Goal: Complete application form: Complete application form

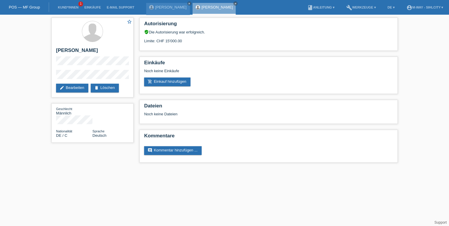
click at [27, 7] on link "POS — MF Group" at bounding box center [24, 7] width 31 height 4
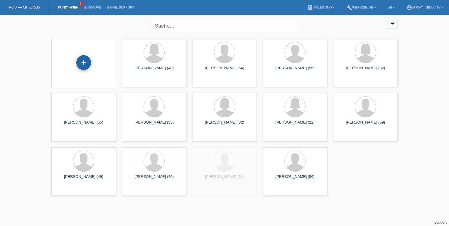
click at [83, 63] on div "+" at bounding box center [83, 62] width 15 height 15
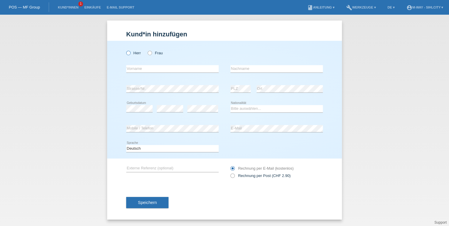
click at [125, 50] on icon at bounding box center [125, 50] width 0 height 0
click at [127, 52] on input "Herr" at bounding box center [128, 53] width 4 height 4
radio input "true"
click at [134, 70] on input "text" at bounding box center [172, 68] width 92 height 7
type input "Z"
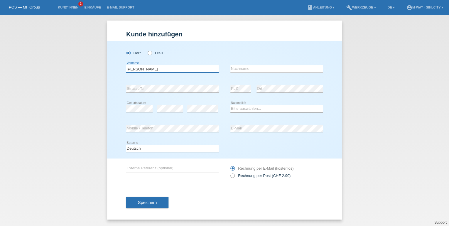
type input "[PERSON_NAME]"
type input "YARDIMCI"
click at [148, 51] on input "Frau" at bounding box center [150, 53] width 4 height 4
radio input "true"
click at [133, 52] on label "Herr" at bounding box center [133, 53] width 15 height 4
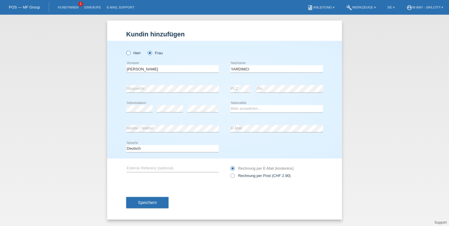
click at [130, 52] on input "Herr" at bounding box center [128, 53] width 4 height 4
radio input "true"
click at [256, 109] on select "Bitte auswählen... Schweiz Deutschland Liechtenstein Österreich ------------ Af…" at bounding box center [277, 108] width 92 height 7
select select "TR"
click at [231, 105] on select "Bitte auswählen... Schweiz Deutschland Liechtenstein Österreich ------------ Af…" at bounding box center [277, 108] width 92 height 7
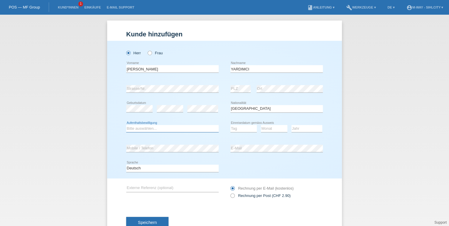
click at [151, 131] on select "Bitte auswählen... C B B - Flüchtlingsstatus Andere" at bounding box center [172, 128] width 92 height 7
select select "B"
click at [126, 125] on select "Bitte auswählen... C B B - Flüchtlingsstatus Andere" at bounding box center [172, 128] width 92 height 7
click at [247, 127] on select "Tag 01 02 03 04 05 06 07 08 09 10 11" at bounding box center [244, 128] width 26 height 7
select select "22"
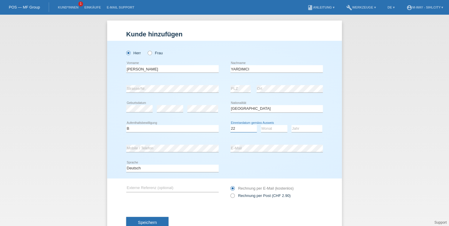
click at [231, 125] on select "Tag 01 02 03 04 05 06 07 08 09 10 11" at bounding box center [244, 128] width 26 height 7
click at [269, 128] on select "Monat 01 02 03 04 05 06 07 08 09 10 11" at bounding box center [274, 128] width 26 height 7
select select "04"
click at [261, 125] on select "Monat 01 02 03 04 05 06 07 08 09 10 11" at bounding box center [274, 128] width 26 height 7
click at [305, 127] on select "Jahr 2025 2024 2023 2022 2021 2020 2019 2018 2017 2016 2015 2014 2013 2012 2011…" at bounding box center [307, 128] width 31 height 7
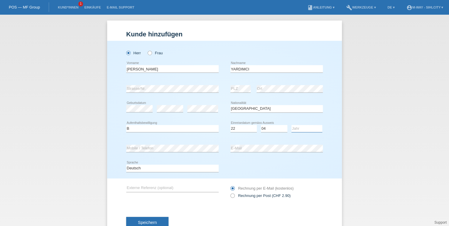
select select "2019"
click at [292, 125] on select "Jahr 2025 2024 2023 2022 2021 2020 2019 2018 2017 2016 2015 2014 2013 2012 2011…" at bounding box center [307, 128] width 31 height 7
click at [164, 166] on select "Deutsch Français Italiano English" at bounding box center [172, 168] width 92 height 7
select select "en"
click at [126, 165] on select "Deutsch Français Italiano English" at bounding box center [172, 168] width 92 height 7
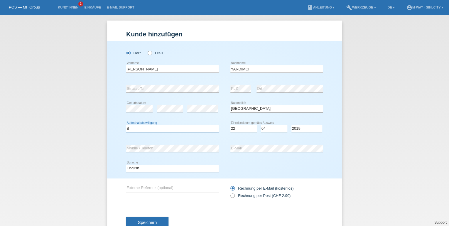
click at [151, 127] on select "Bitte auswählen... C B B - Flüchtlingsstatus Andere" at bounding box center [172, 128] width 92 height 7
click at [139, 127] on select "Bitte auswählen... C B B - Flüchtlingsstatus Andere" at bounding box center [172, 128] width 92 height 7
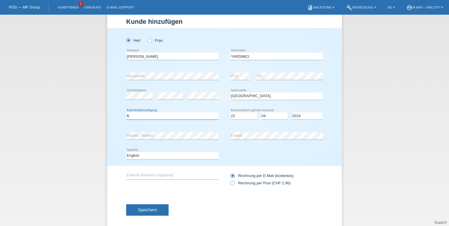
scroll to position [19, 0]
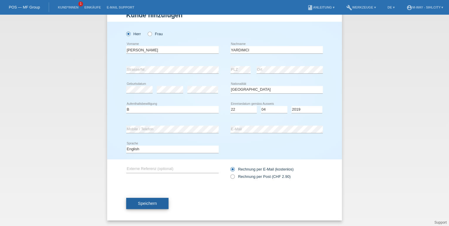
click at [142, 207] on button "Speichern" at bounding box center [147, 203] width 42 height 11
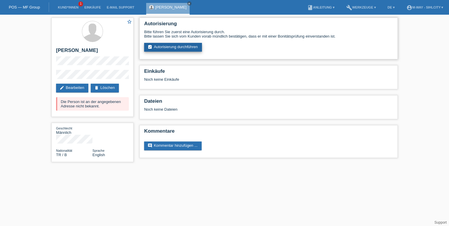
click at [170, 47] on link "assignment_turned_in Autorisierung durchführen" at bounding box center [173, 47] width 58 height 9
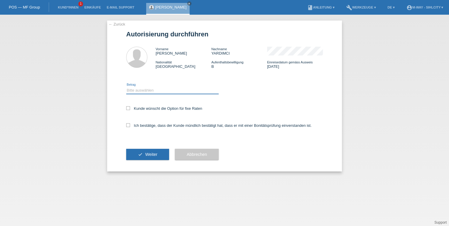
click at [154, 93] on select "Bitte auswählen CHF 1.00 - CHF 499.00 CHF 500.00 - CHF 1'999.00 CHF 2'000.00 - …" at bounding box center [172, 90] width 92 height 7
select select "3"
click at [126, 87] on select "Bitte auswählen CHF 1.00 - CHF 499.00 CHF 500.00 - CHF 1'999.00 CHF 2'000.00 - …" at bounding box center [172, 90] width 92 height 7
click at [128, 109] on icon at bounding box center [128, 108] width 4 height 4
click at [128, 109] on input "Kunde wünscht die Option für fixe Raten" at bounding box center [128, 108] width 4 height 4
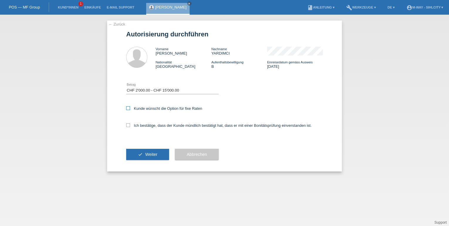
checkbox input "true"
click at [128, 127] on icon at bounding box center [128, 125] width 4 height 4
click at [128, 127] on input "Ich bestätige, dass der Kunde mündlich bestätigt hat, dass er mit einer Bonität…" at bounding box center [128, 125] width 4 height 4
checkbox input "true"
click at [138, 156] on icon "check" at bounding box center [140, 154] width 5 height 5
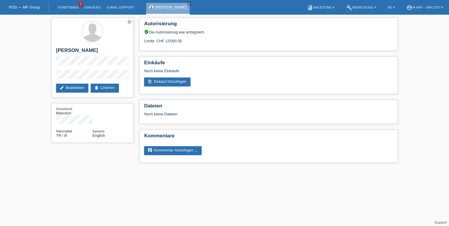
click at [26, 4] on div "POS — MF Group" at bounding box center [24, 7] width 49 height 10
